Goal: Task Accomplishment & Management: Use online tool/utility

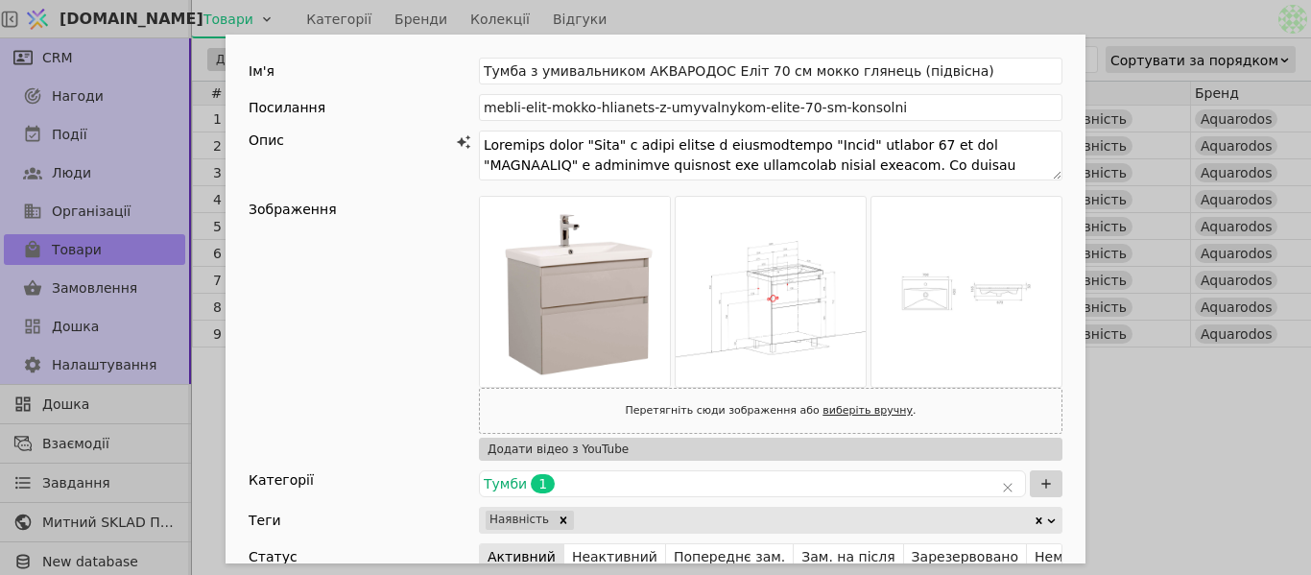
scroll to position [384, 0]
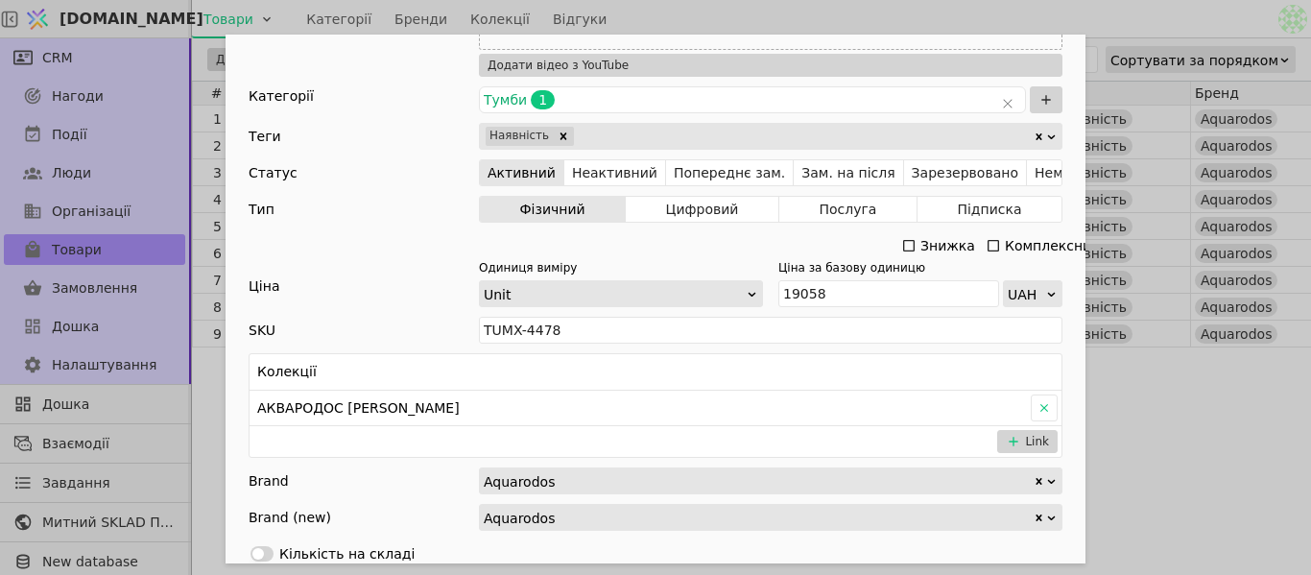
click at [1252, 404] on div "Ім'я [PERSON_NAME] з умивальником АКВАРОДОС Еліт 70 см мокко глянець (підвісна)…" at bounding box center [655, 287] width 1311 height 575
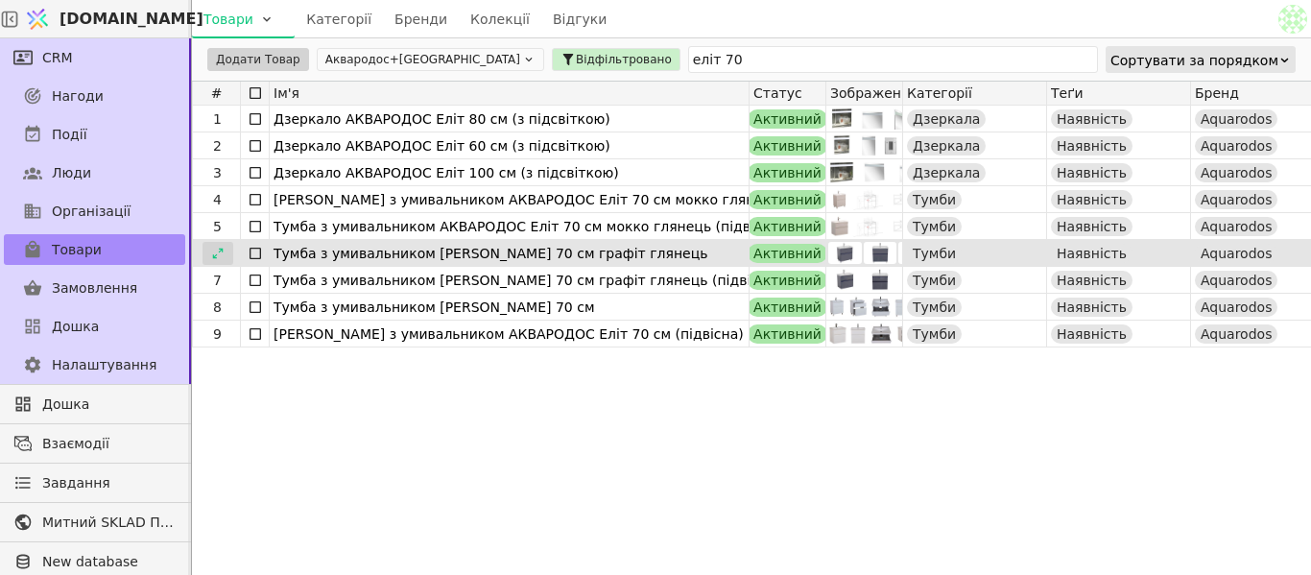
click at [219, 254] on icon at bounding box center [217, 253] width 13 height 13
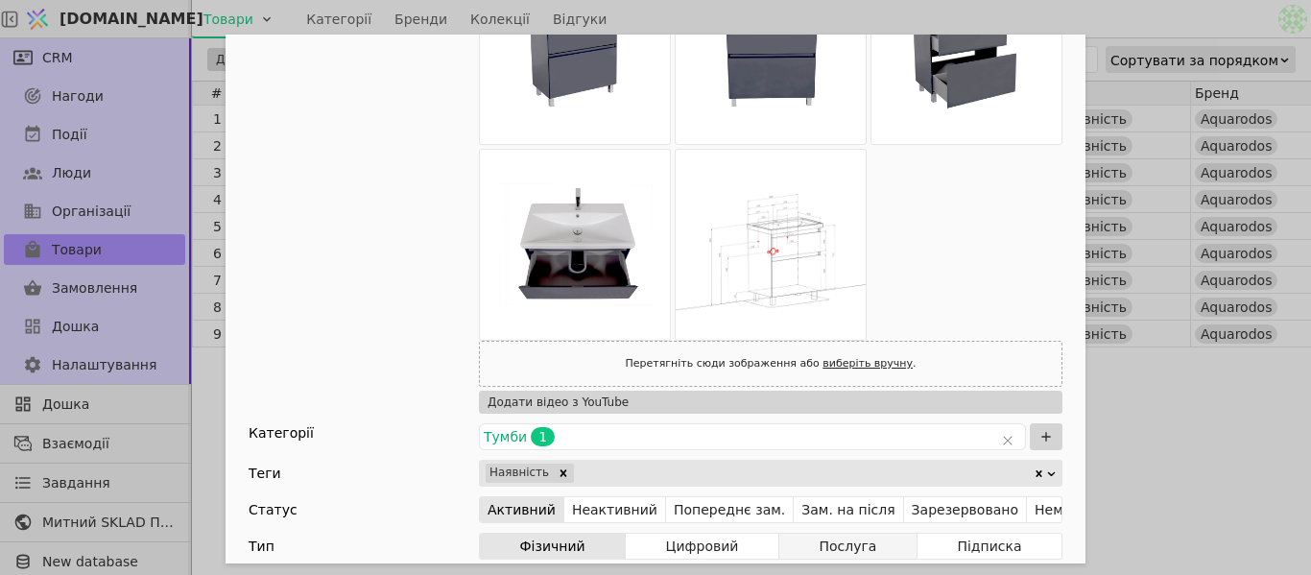
scroll to position [384, 0]
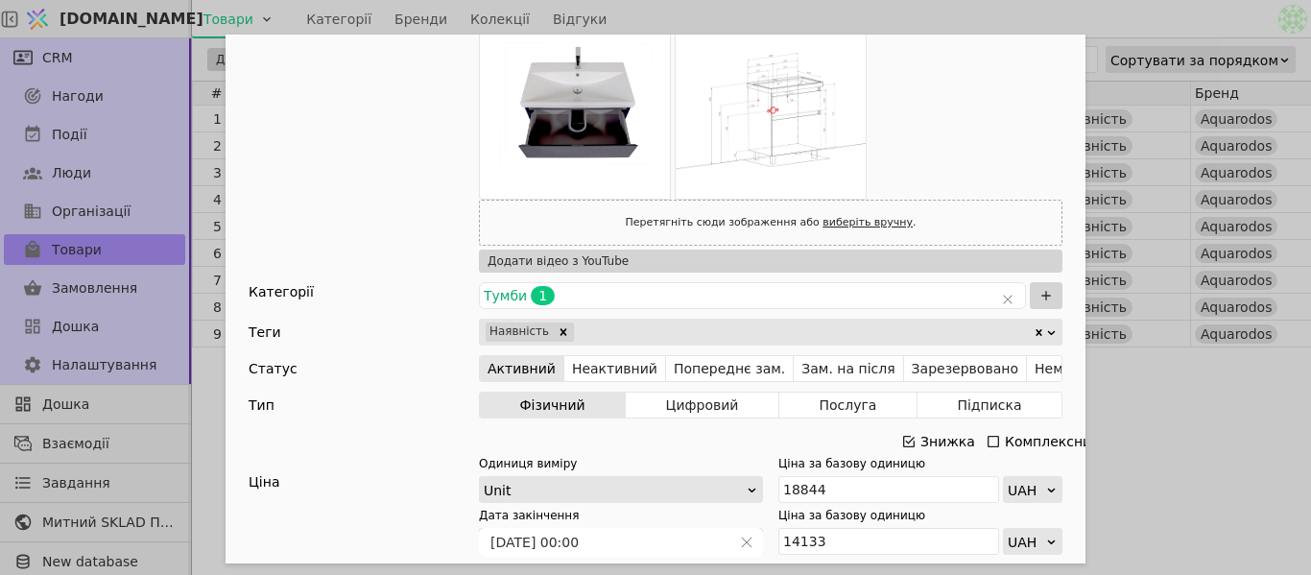
click at [903, 436] on icon "Add Opportunity" at bounding box center [909, 442] width 12 height 12
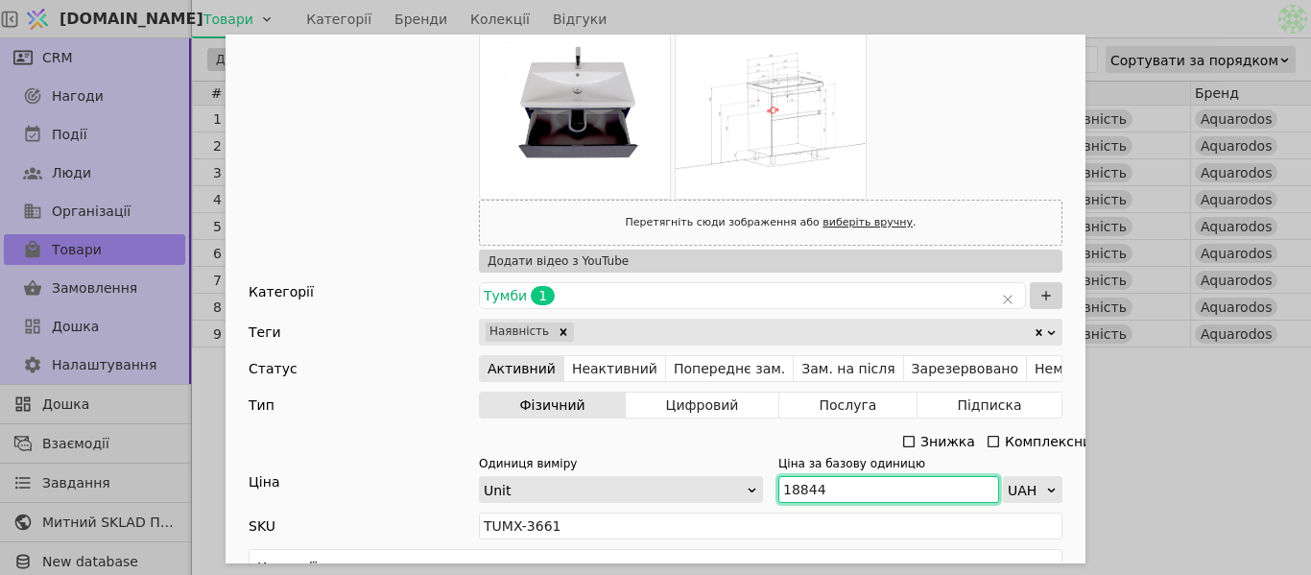
drag, startPoint x: 795, startPoint y: 490, endPoint x: 755, endPoint y: 485, distance: 39.8
click at [755, 485] on div "Одиниця виміру Unit Ціна за базову одиницю 18844 UAH" at bounding box center [771, 479] width 584 height 48
paste input "20 705"
click at [794, 482] on input "20 705" at bounding box center [888, 489] width 221 height 27
type input "20705"
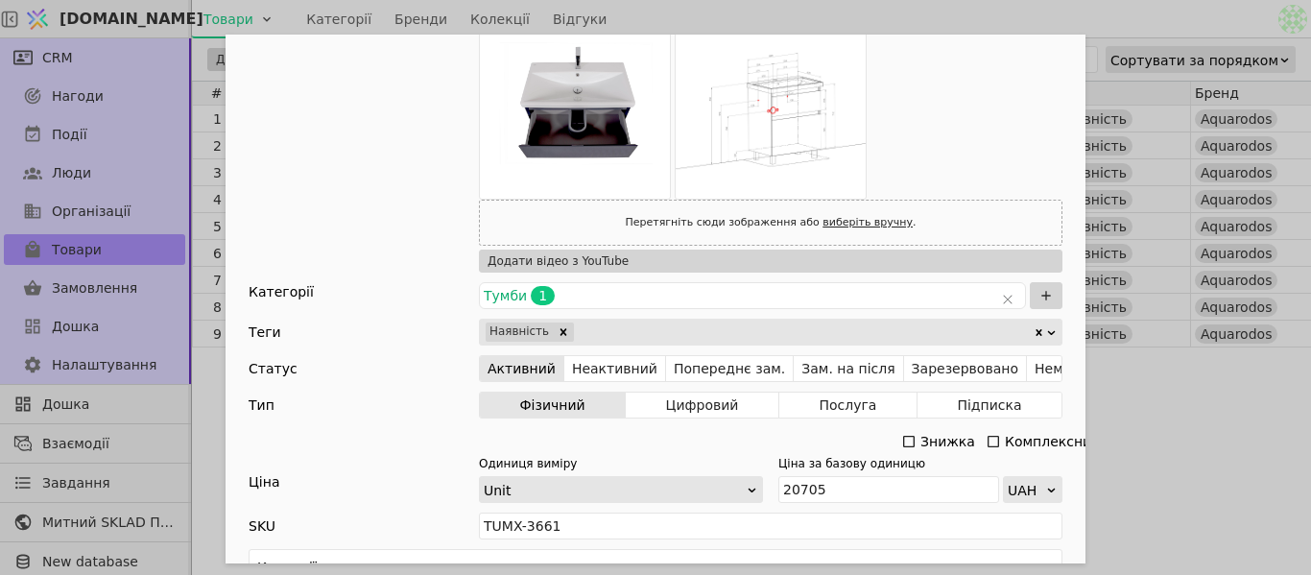
click at [1191, 408] on div "Ім'я [PERSON_NAME] з умивальником [PERSON_NAME] 70 см графіт глянець Посилання …" at bounding box center [655, 287] width 1311 height 575
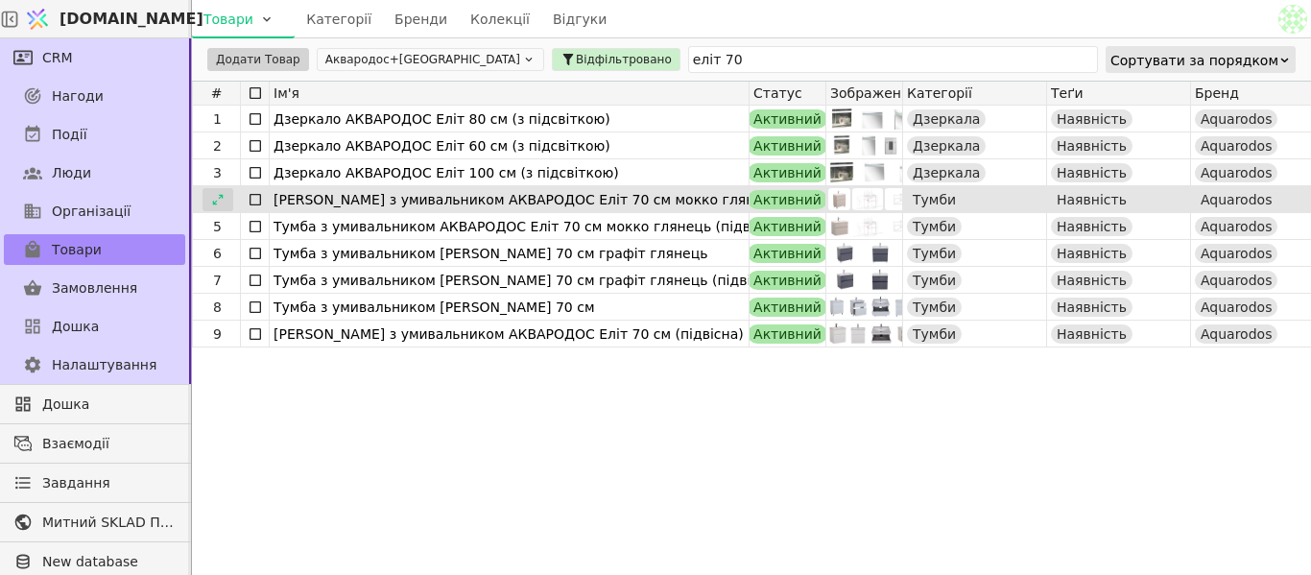
click at [227, 203] on div at bounding box center [218, 199] width 31 height 23
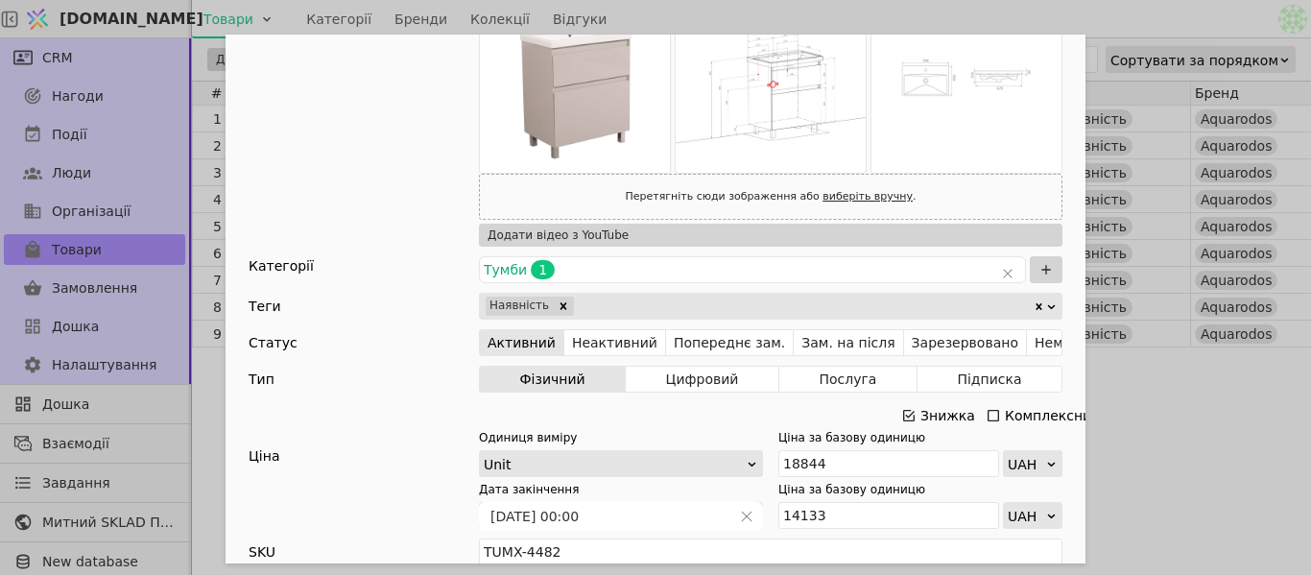
scroll to position [480, 0]
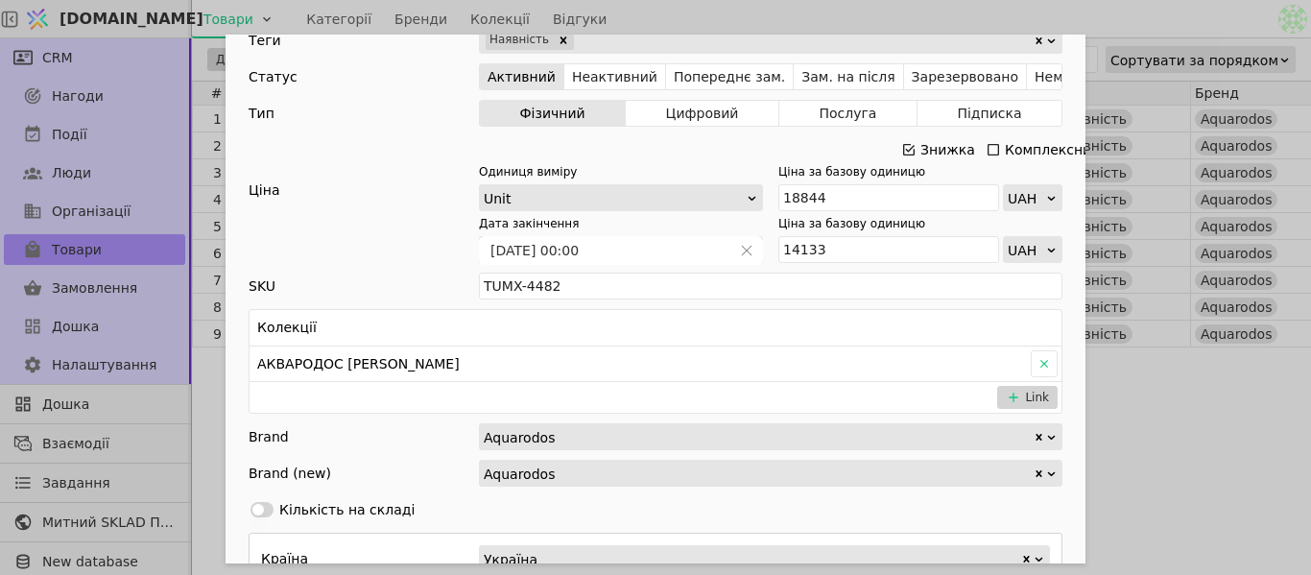
click at [901, 142] on icon "Add Opportunity" at bounding box center [908, 149] width 15 height 15
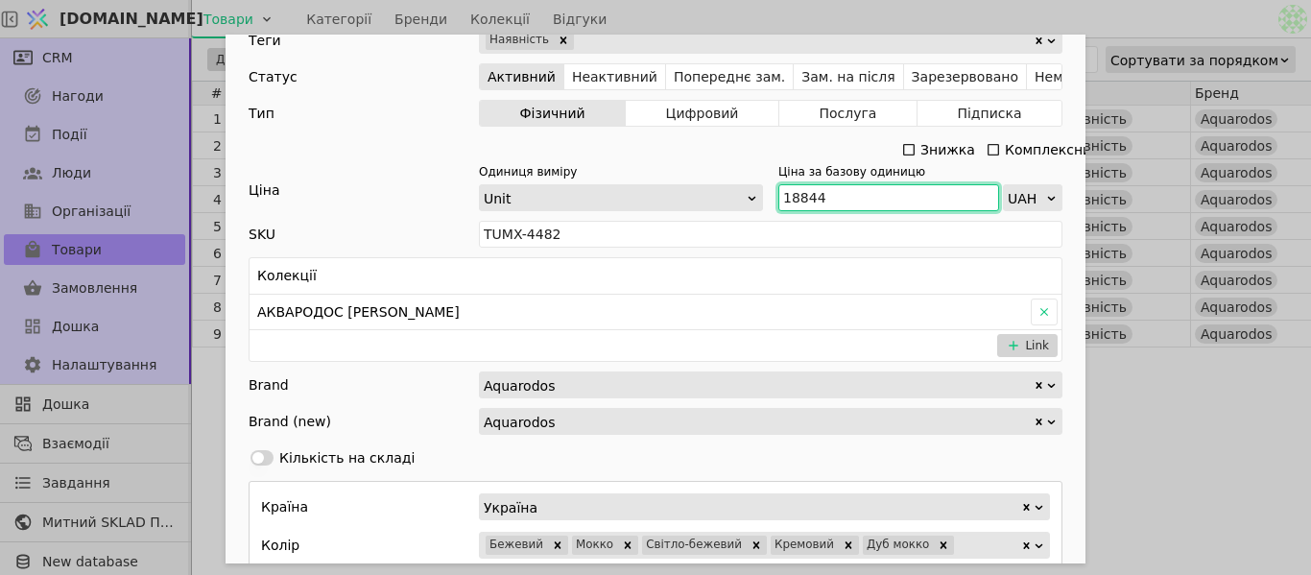
drag, startPoint x: 778, startPoint y: 199, endPoint x: 763, endPoint y: 199, distance: 15.4
click at [763, 199] on div "Одиниця виміру Unit Ціна за базову одиницю 18844 UAH" at bounding box center [771, 187] width 584 height 48
paste input "20 823"
click at [793, 190] on input "20 823" at bounding box center [888, 197] width 221 height 27
click at [1190, 496] on div "Ім'я [PERSON_NAME] з умивальником [PERSON_NAME] 70 см мокко глянець Посилання m…" at bounding box center [655, 287] width 1311 height 575
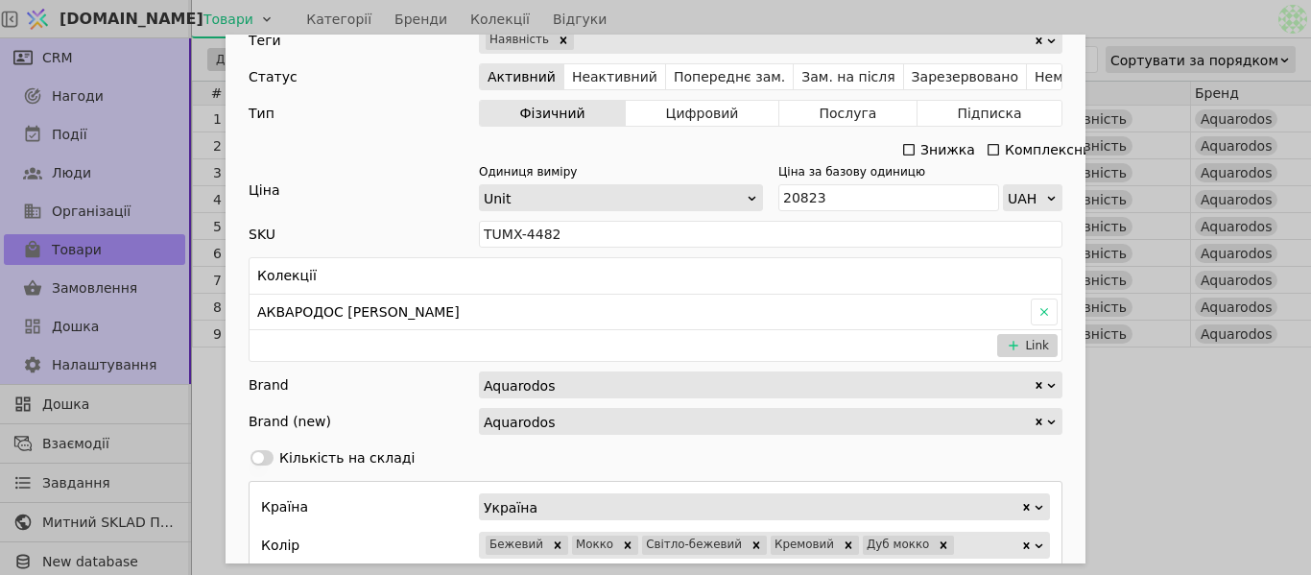
type input "20823"
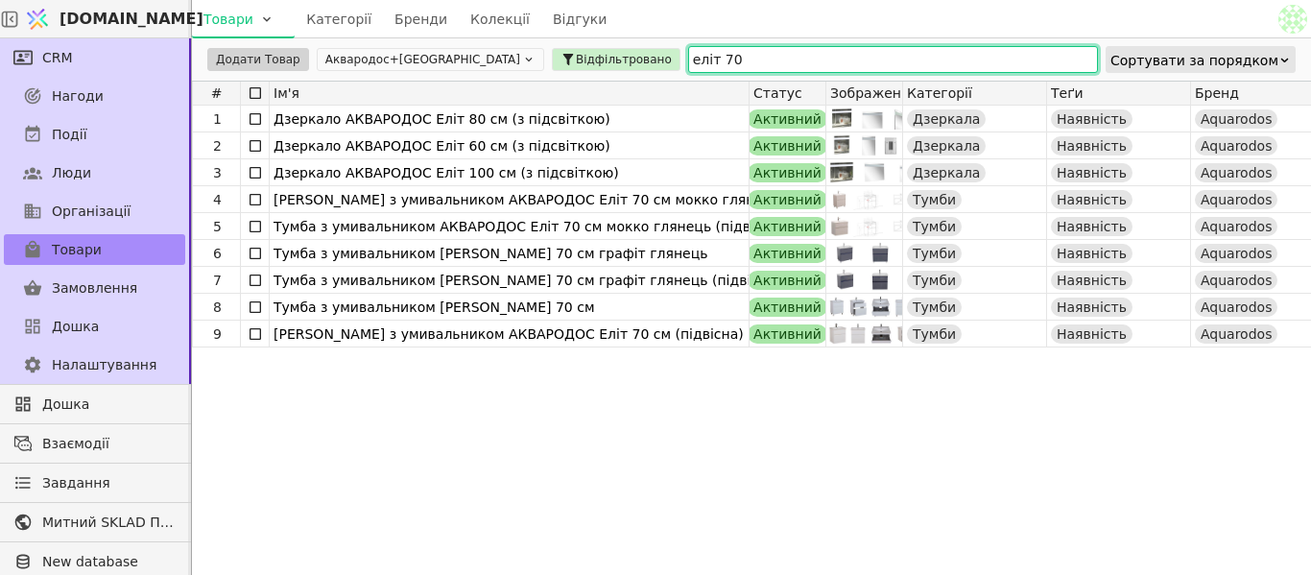
click at [688, 48] on input "еліт 70" at bounding box center [893, 59] width 410 height 27
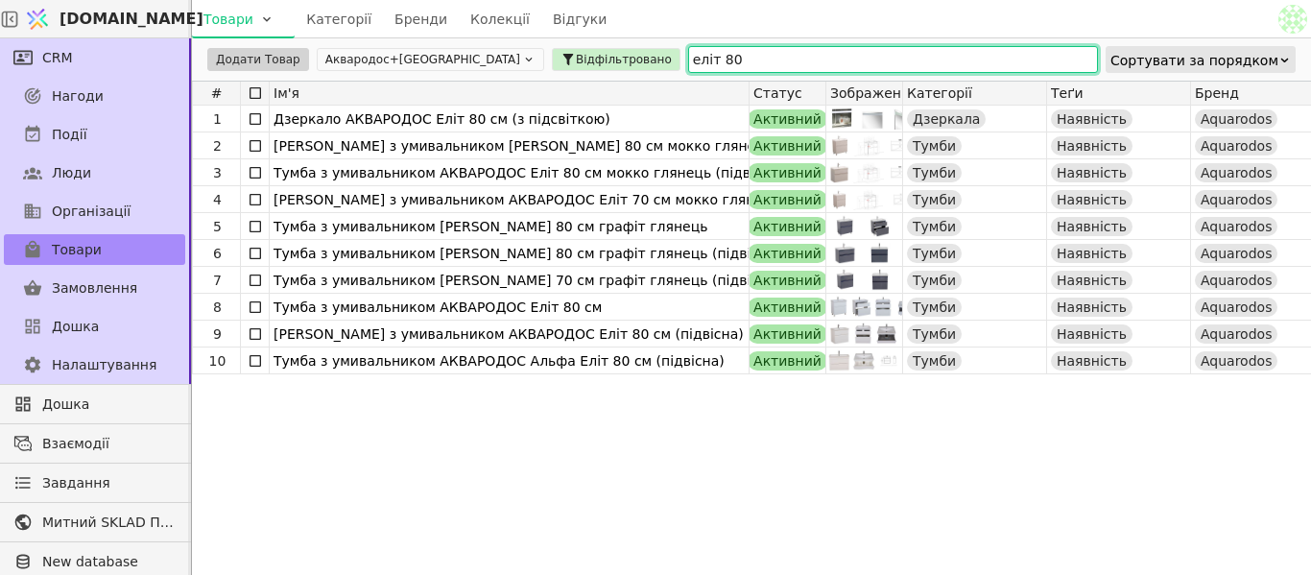
type input "еліт 80"
